Goal: Navigation & Orientation: Find specific page/section

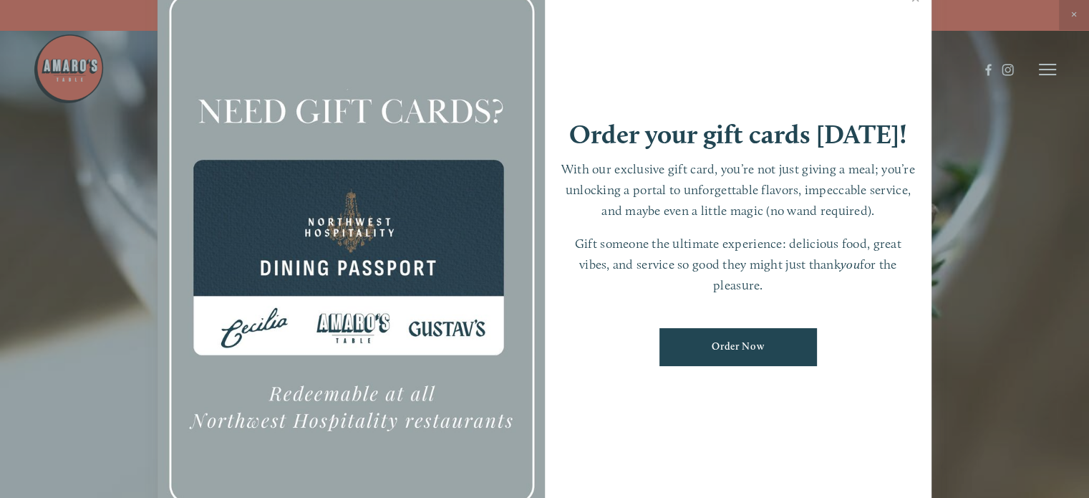
click at [1045, 72] on div at bounding box center [544, 249] width 1089 height 498
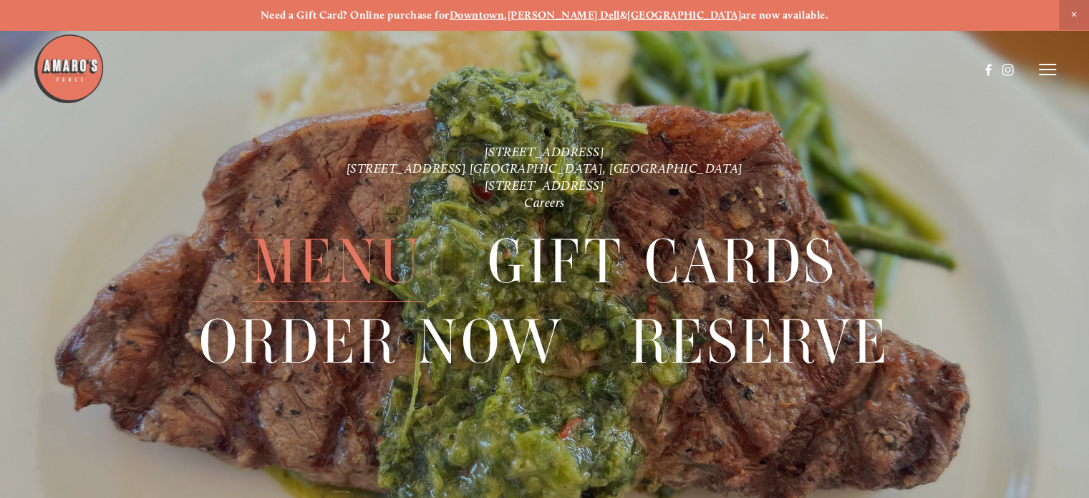
click at [364, 270] on span "Menu" at bounding box center [337, 261] width 170 height 79
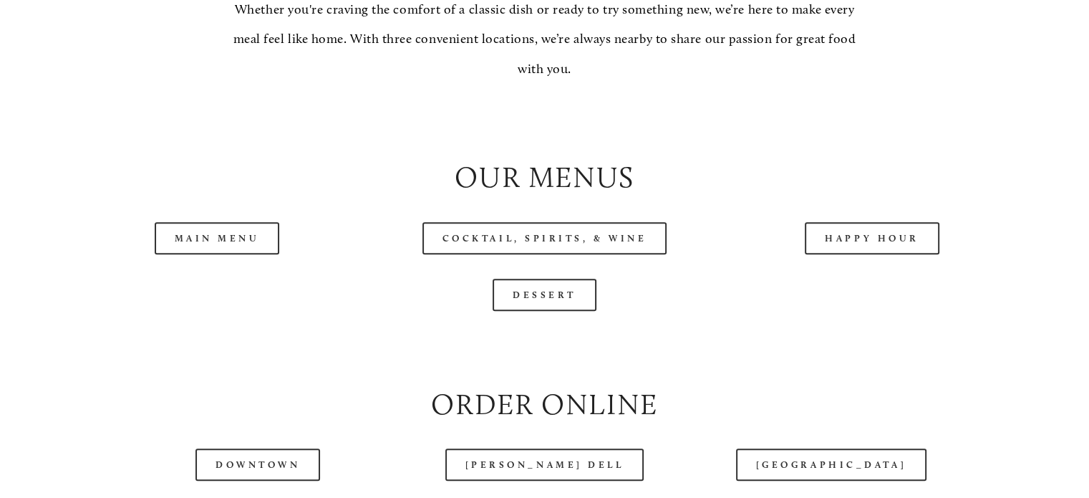
scroll to position [1504, 0]
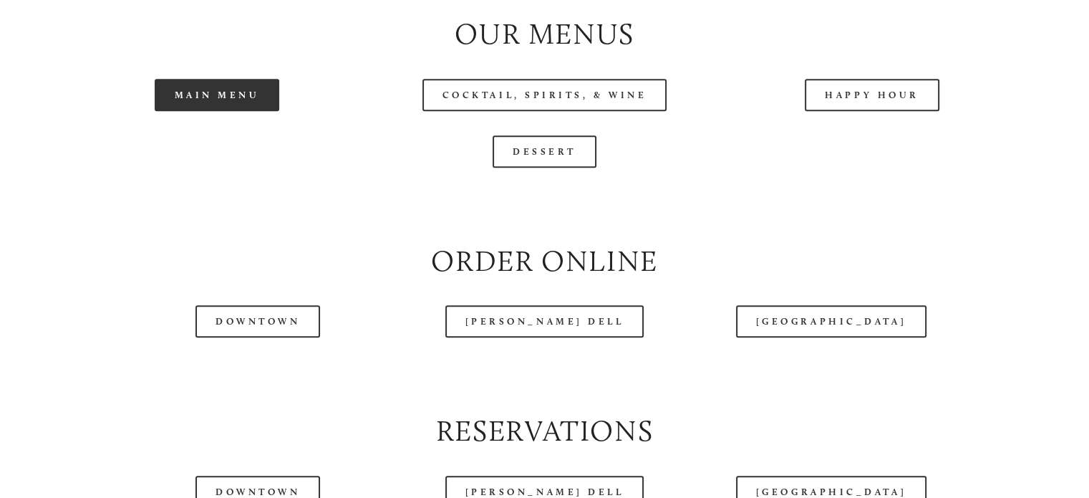
click at [203, 111] on link "Main Menu" at bounding box center [217, 95] width 125 height 32
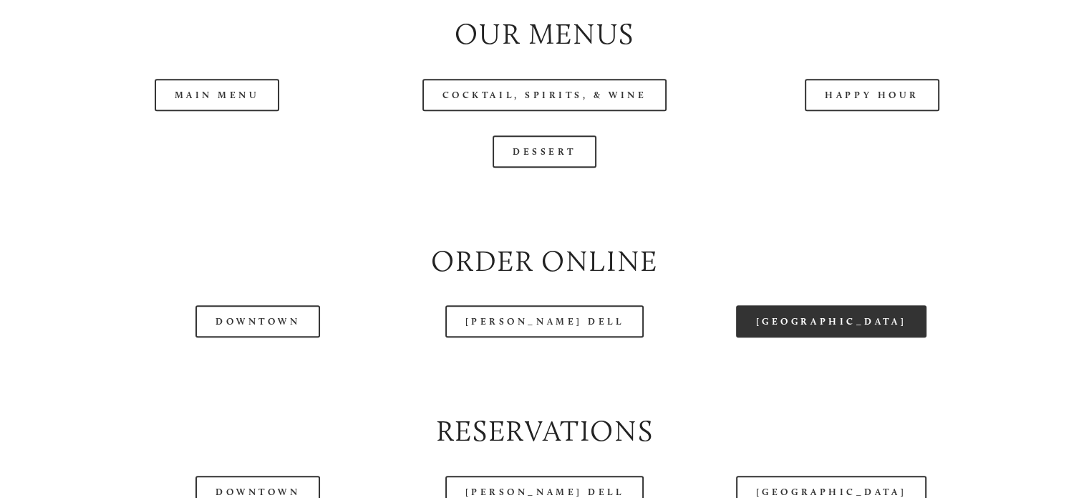
click at [831, 337] on link "[GEOGRAPHIC_DATA]" at bounding box center [831, 321] width 190 height 32
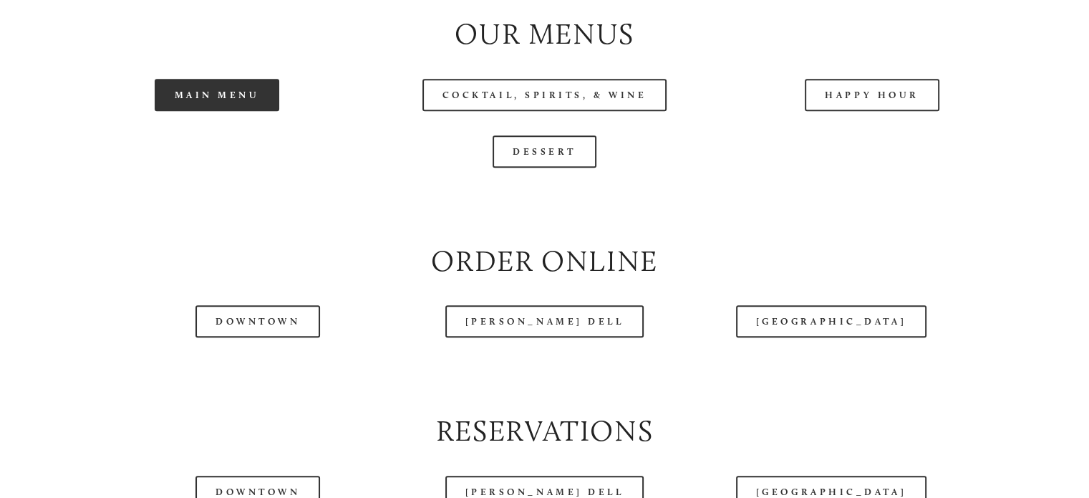
click at [218, 111] on link "Main Menu" at bounding box center [217, 95] width 125 height 32
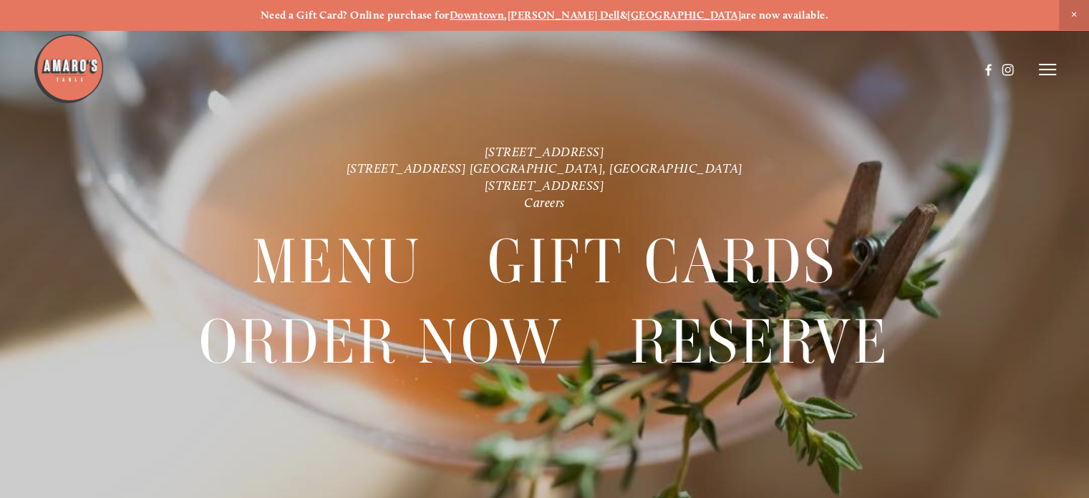
click at [1042, 69] on line at bounding box center [1047, 69] width 17 height 0
click at [1042, 70] on icon at bounding box center [1045, 69] width 13 height 13
click at [1042, 69] on line at bounding box center [1047, 69] width 17 height 0
